Goal: Task Accomplishment & Management: Manage account settings

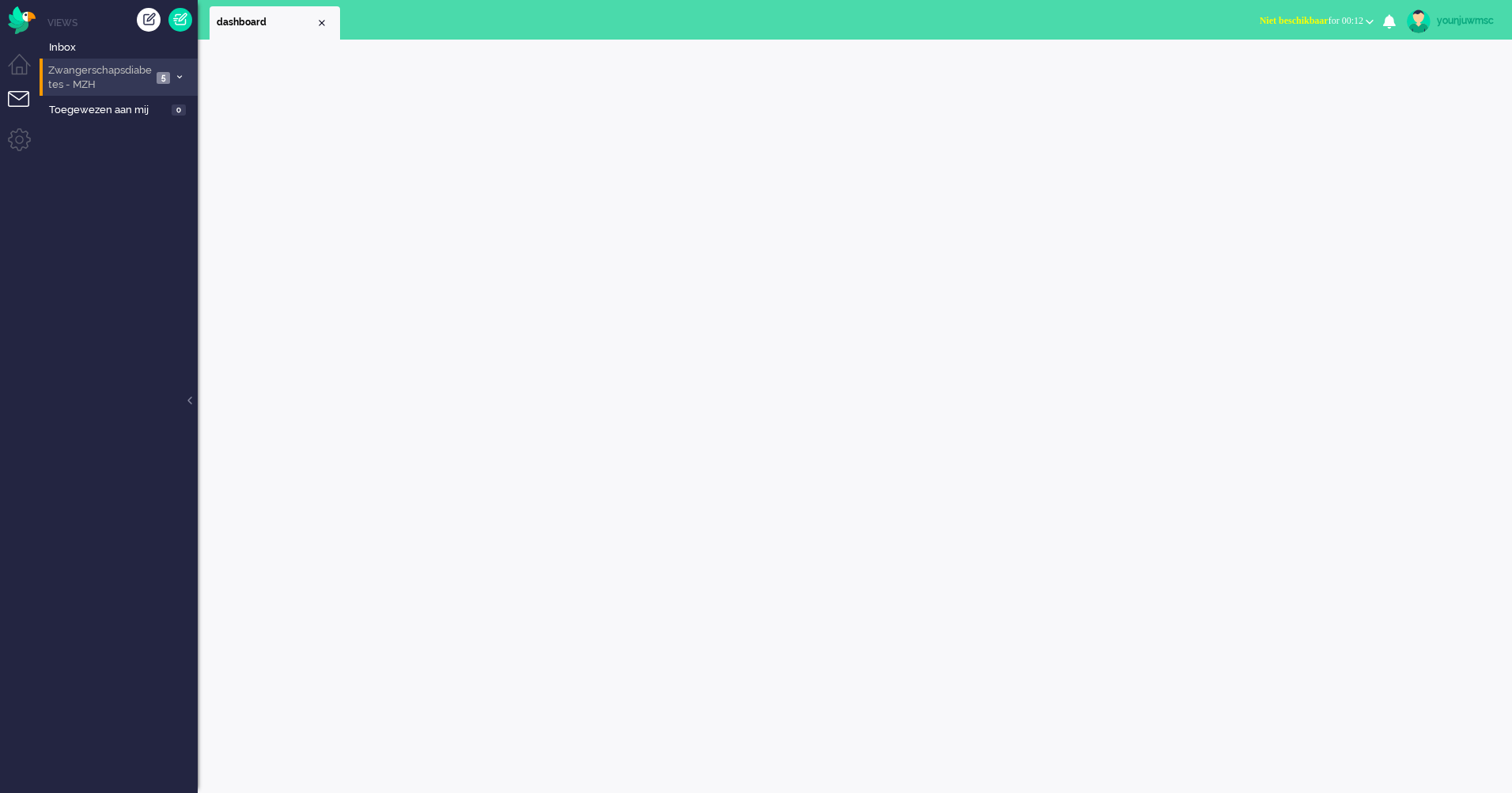
click at [91, 74] on span "Zwangerschapsdiabetes - MZH" at bounding box center [98, 77] width 106 height 29
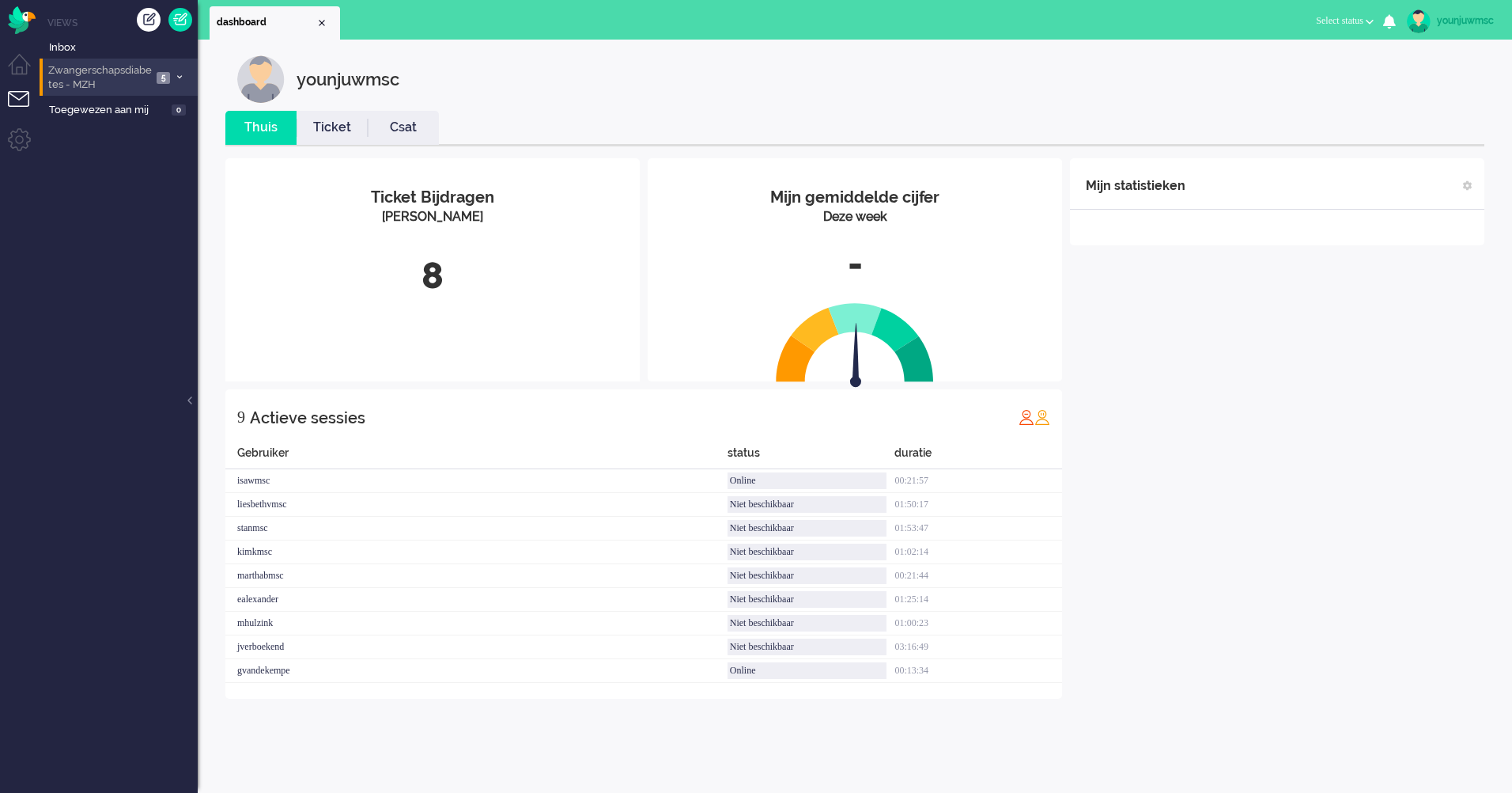
click at [97, 72] on span "Zwangerschapsdiabetes - MZH" at bounding box center [98, 77] width 106 height 29
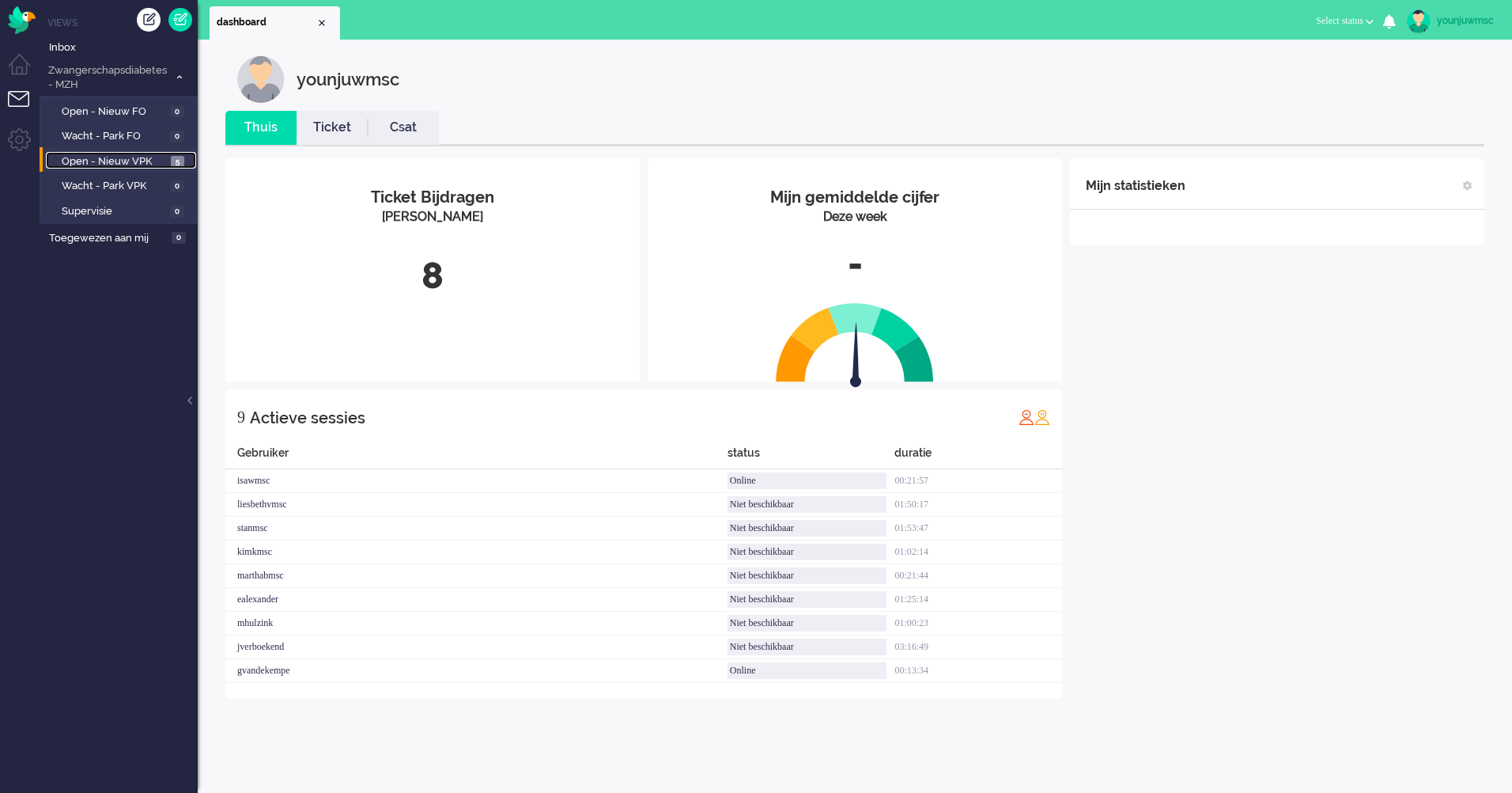
click at [118, 164] on span "Open - Nieuw VPK" at bounding box center [114, 162] width 105 height 15
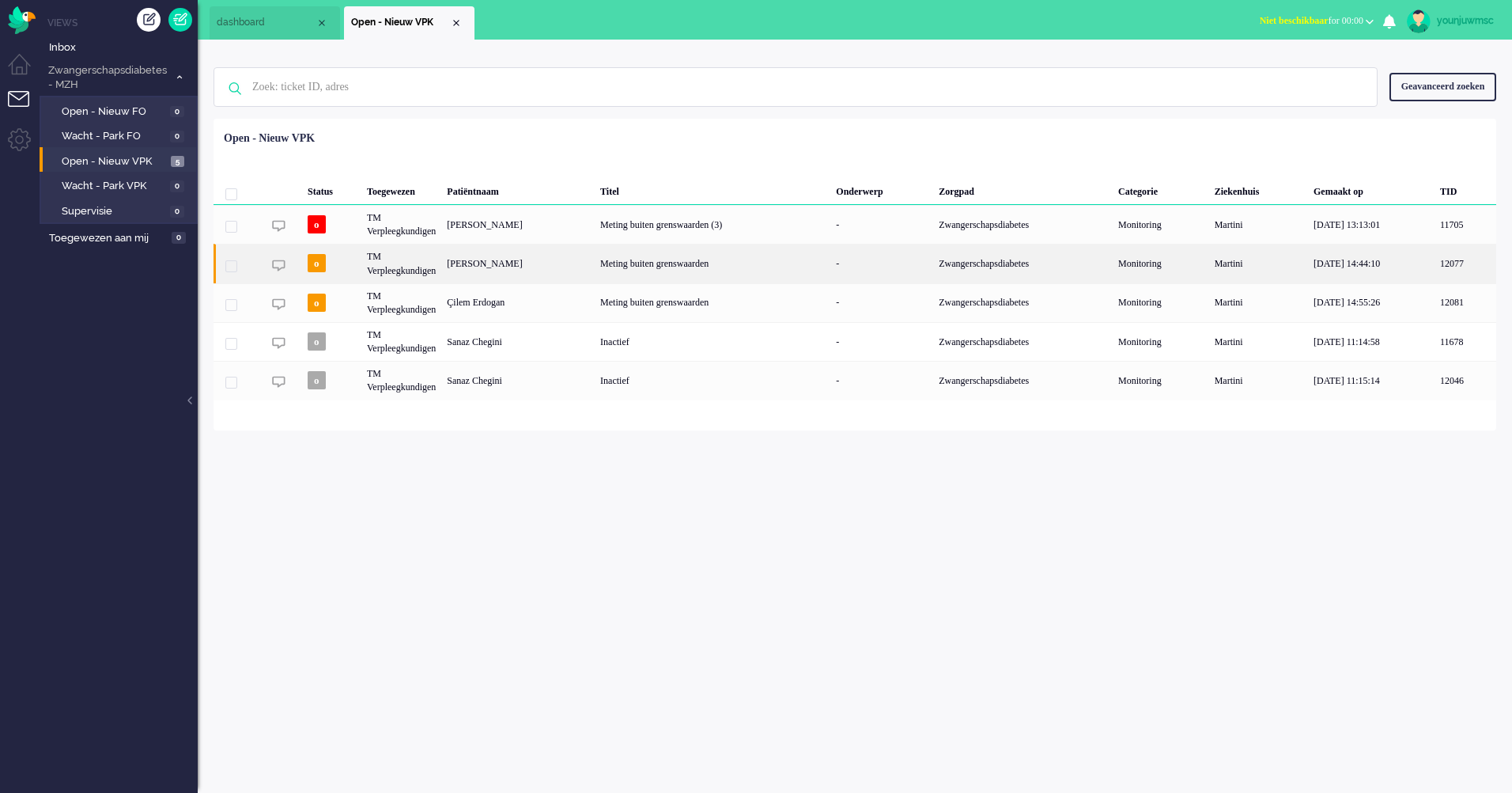
click at [700, 271] on div "Meting buiten grenswaarden" at bounding box center [712, 263] width 236 height 39
